Goal: Information Seeking & Learning: Learn about a topic

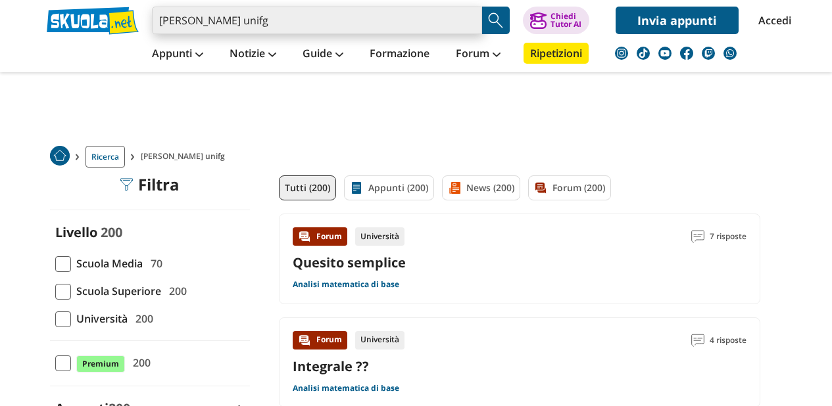
click at [291, 17] on input "michele milone unifg" at bounding box center [317, 21] width 330 height 28
click at [291, 19] on input "michele milone unifg" at bounding box center [317, 21] width 330 height 28
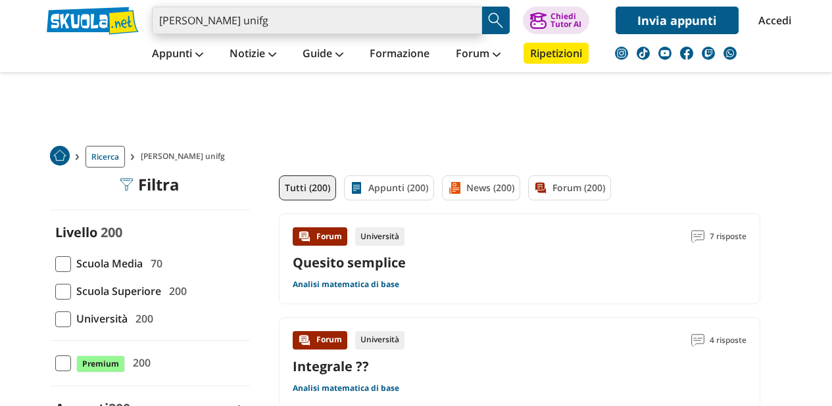
click at [291, 22] on input "michele milone unifg" at bounding box center [317, 21] width 330 height 28
click at [279, 23] on input "michele milone unifg" at bounding box center [317, 21] width 330 height 28
click at [281, 23] on input "michele milone unifg" at bounding box center [317, 21] width 330 height 28
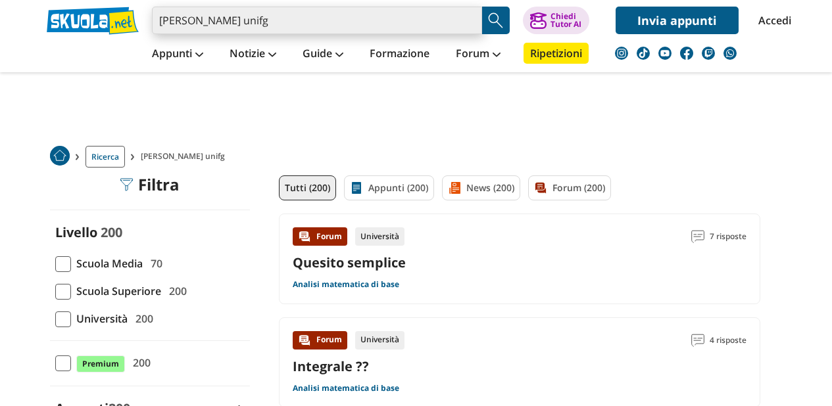
click at [281, 23] on input "michele milone unifg" at bounding box center [317, 21] width 330 height 28
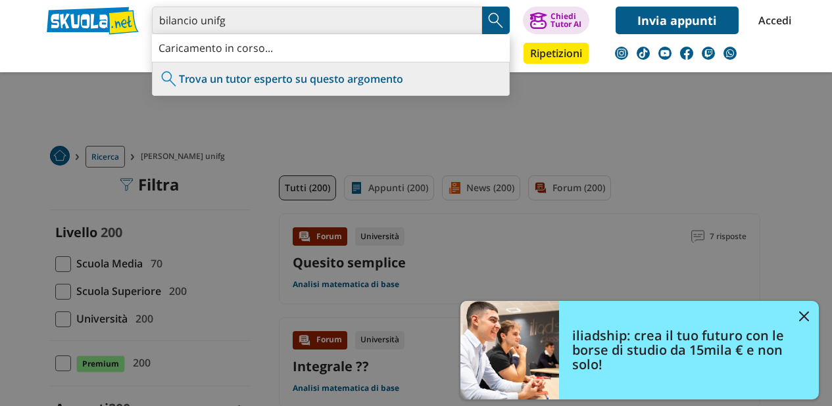
type input "bilancio unifg"
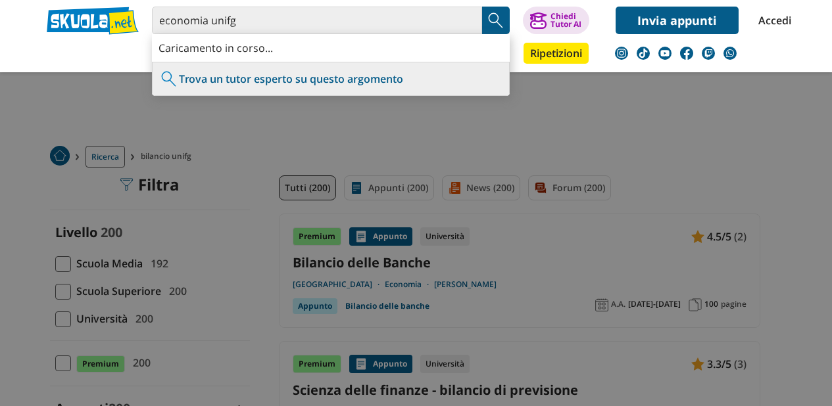
type input "economia unifg"
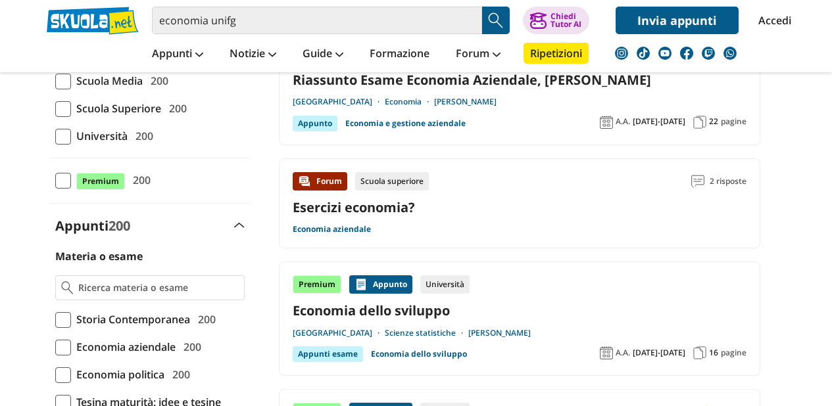
scroll to position [147, 0]
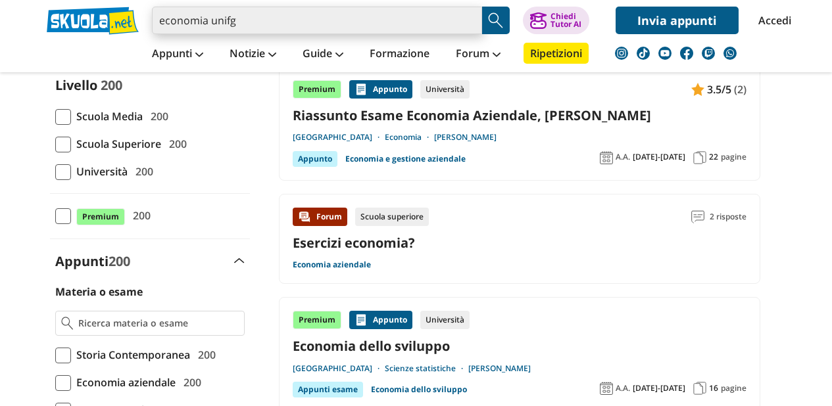
click at [252, 28] on input "economia unifg" at bounding box center [317, 21] width 330 height 28
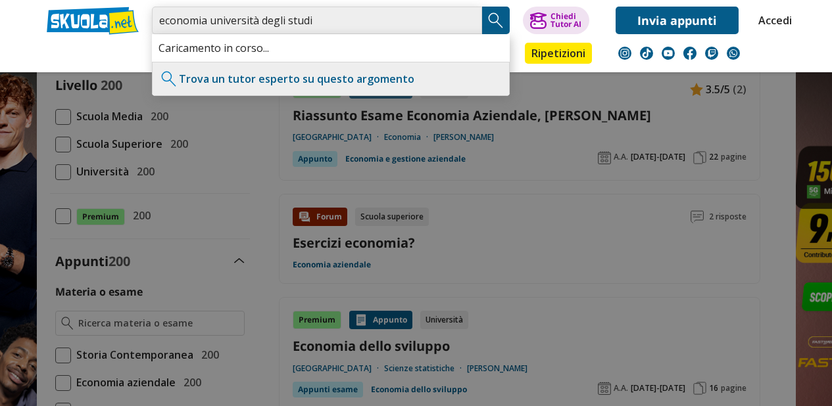
scroll to position [0, 0]
type input "economia [GEOGRAPHIC_DATA]"
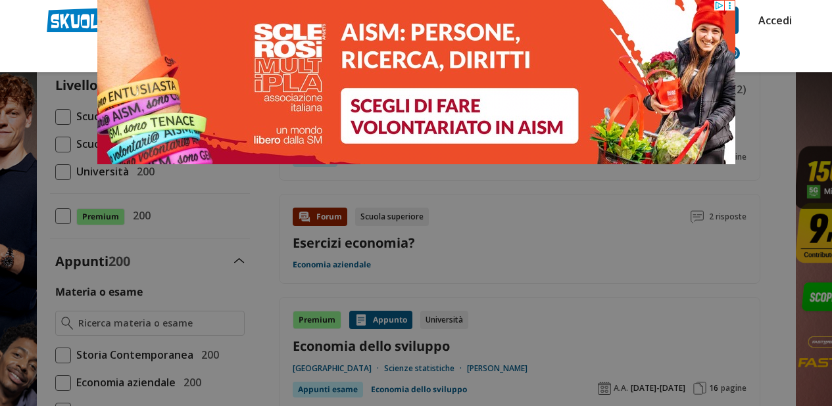
click at [728, 5] on circle at bounding box center [729, 6] width 2 height 2
